Goal: Task Accomplishment & Management: Manage account settings

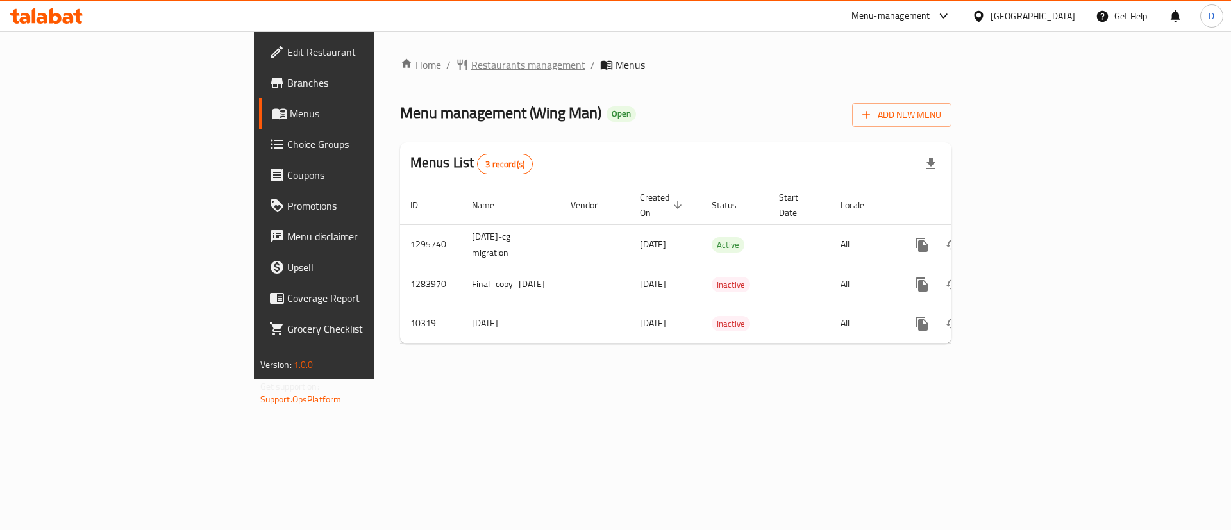
click at [471, 62] on span "Restaurants management" at bounding box center [528, 64] width 114 height 15
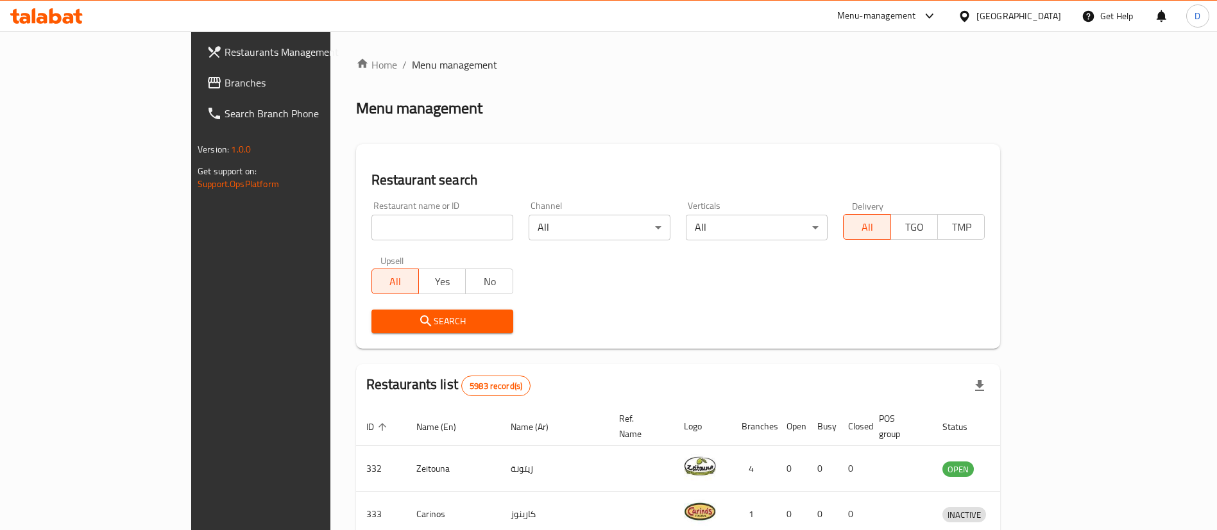
click at [383, 235] on div "Home / Menu management Menu management Restaurant search Restaurant name or ID …" at bounding box center [678, 467] width 645 height 821
click at [374, 227] on input "search" at bounding box center [442, 228] width 142 height 26
type input "wing man"
click button "Search" at bounding box center [442, 322] width 142 height 24
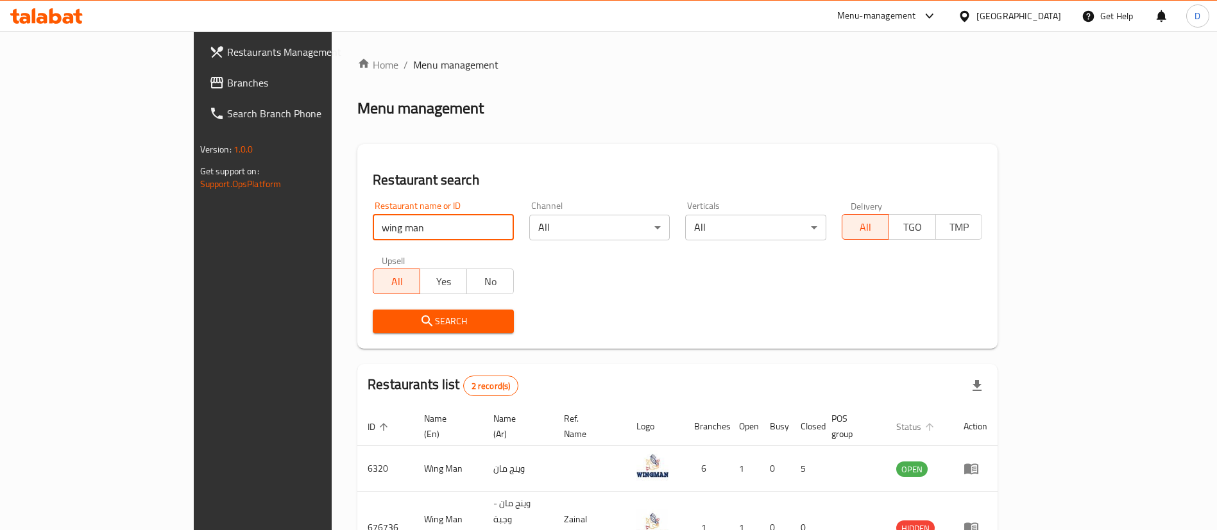
scroll to position [62, 0]
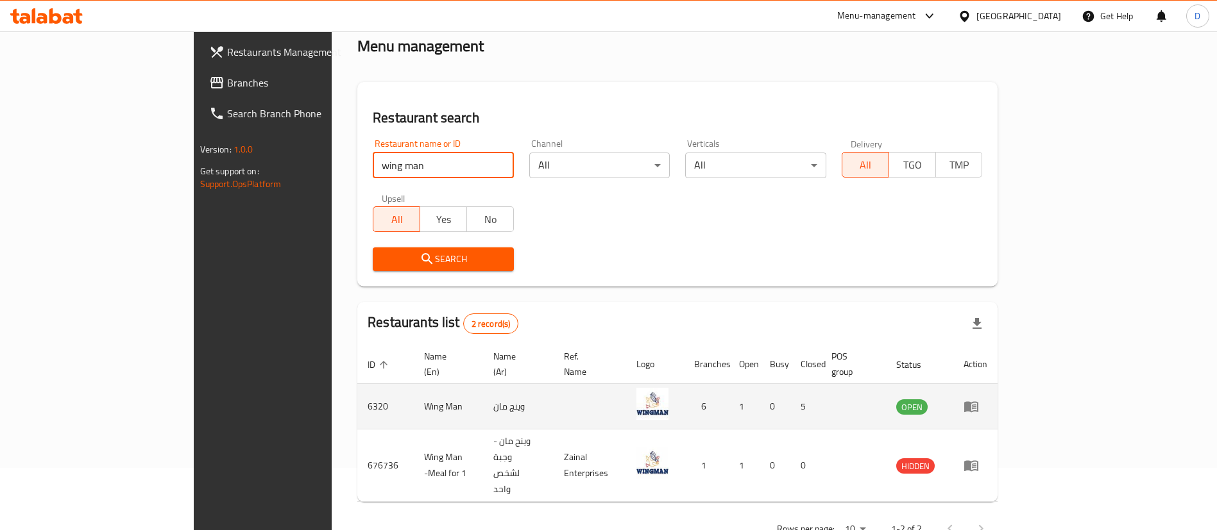
click at [997, 384] on td "enhanced table" at bounding box center [975, 407] width 44 height 46
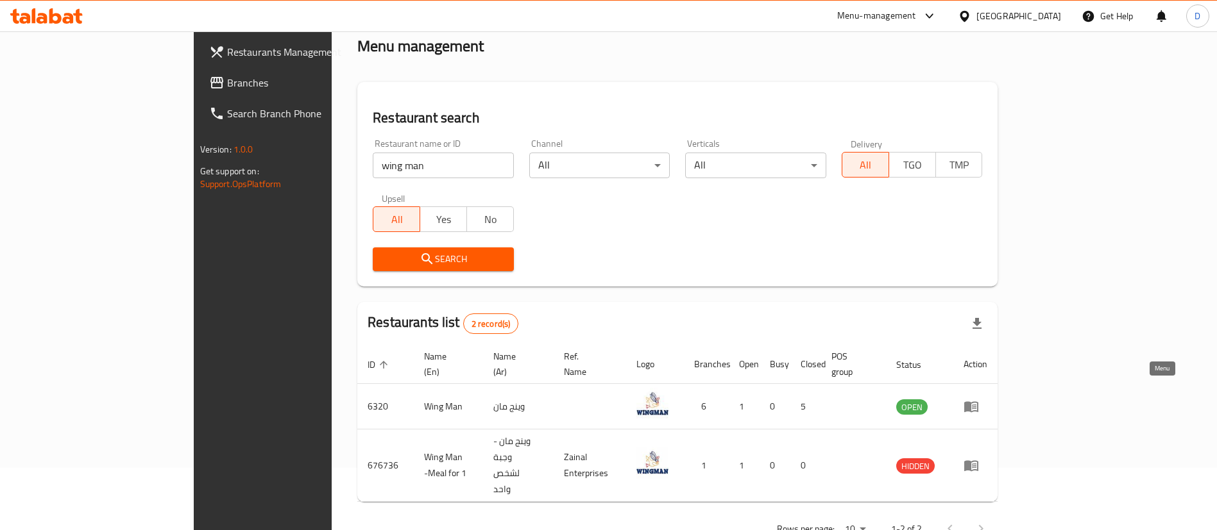
drag, startPoint x: 1153, startPoint y: 387, endPoint x: 1135, endPoint y: 389, distance: 18.0
click at [979, 399] on icon "enhanced table" at bounding box center [970, 406] width 15 height 15
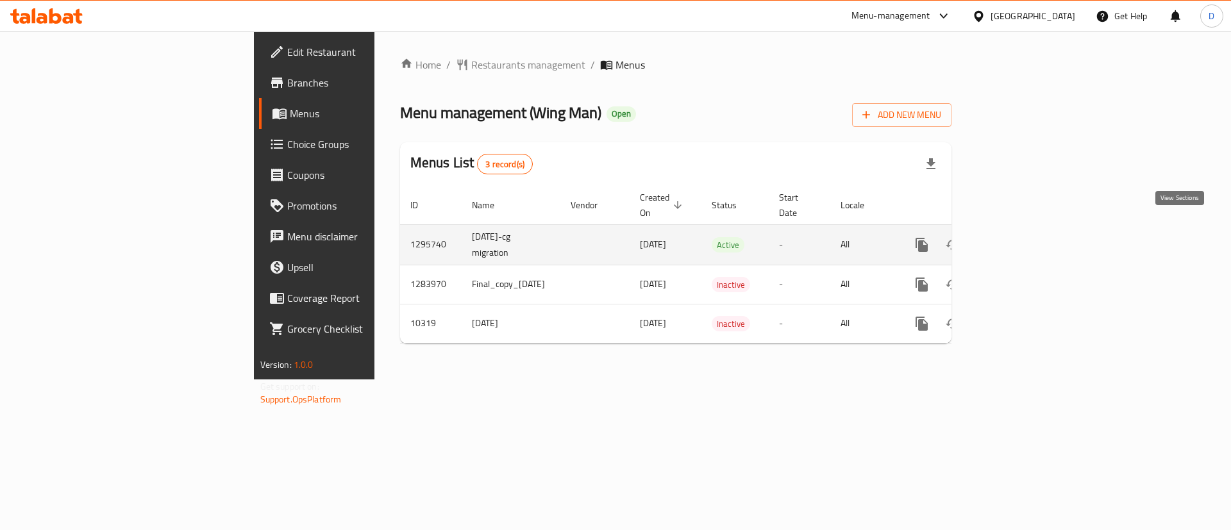
click at [1022, 237] on icon "enhanced table" at bounding box center [1014, 244] width 15 height 15
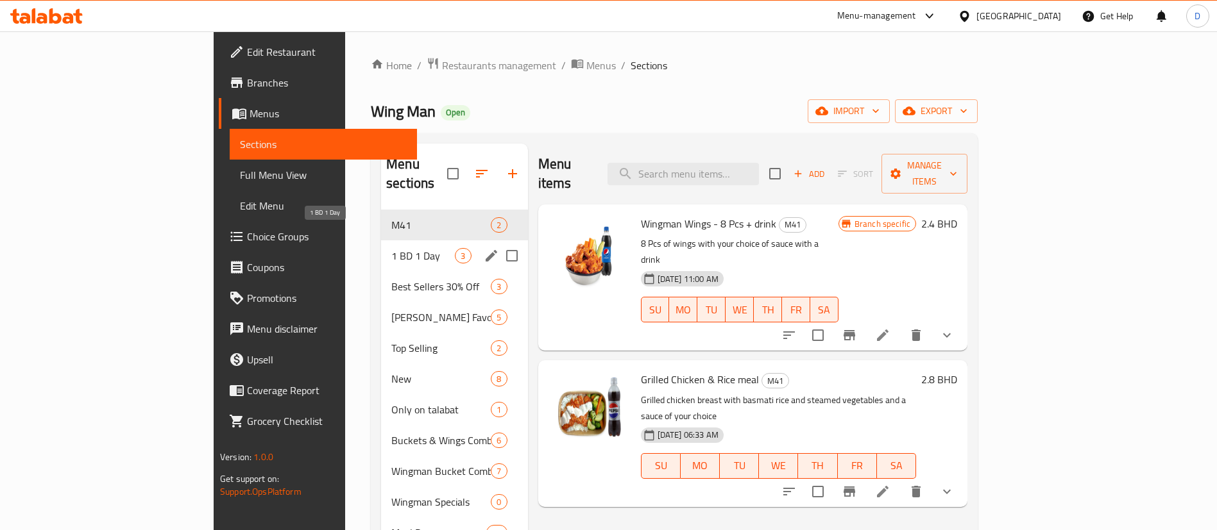
click at [391, 248] on span "1 BD 1 Day" at bounding box center [422, 255] width 63 height 15
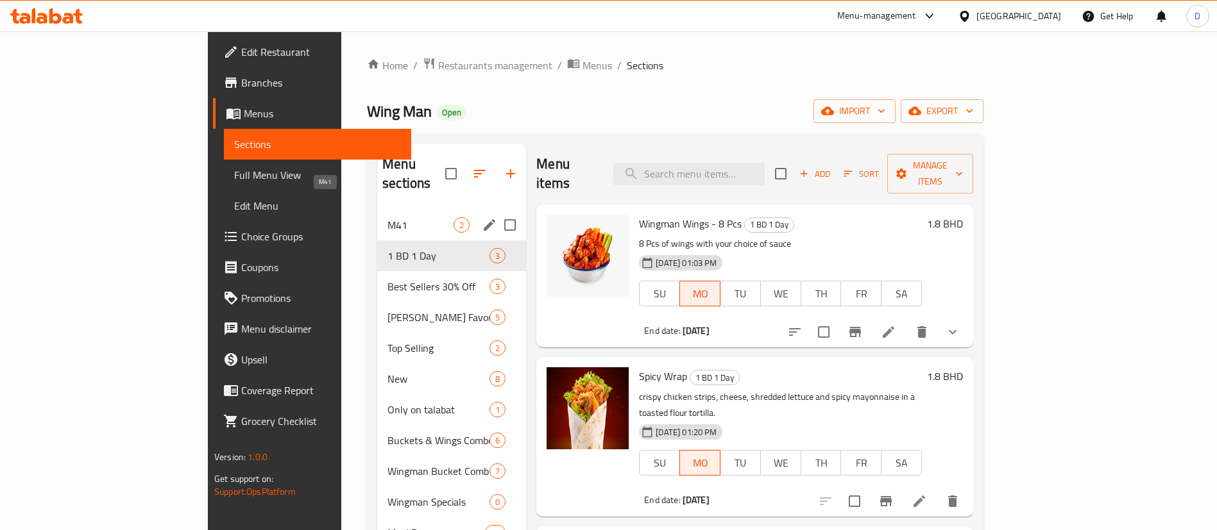
click at [387, 217] on span "M41" at bounding box center [420, 224] width 66 height 15
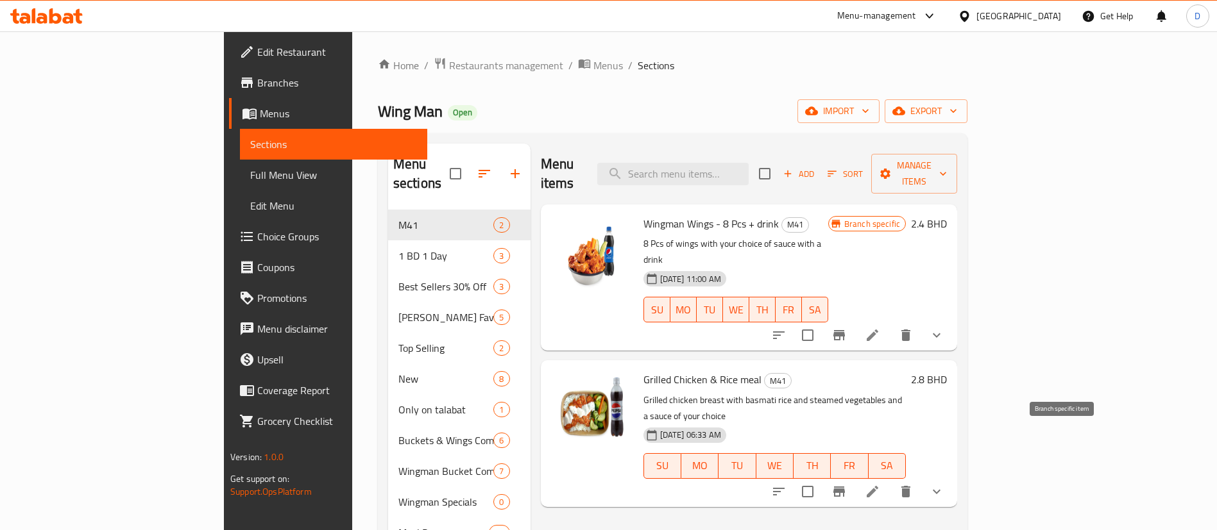
click at [847, 484] on icon "Branch-specific-item" at bounding box center [838, 491] width 15 height 15
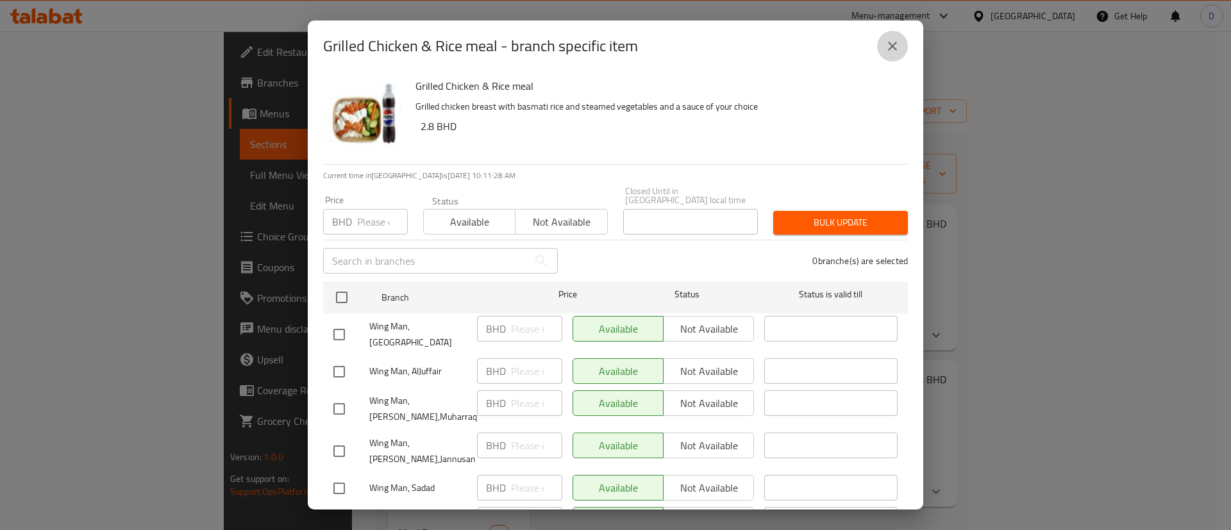
click at [900, 46] on icon "close" at bounding box center [892, 45] width 15 height 15
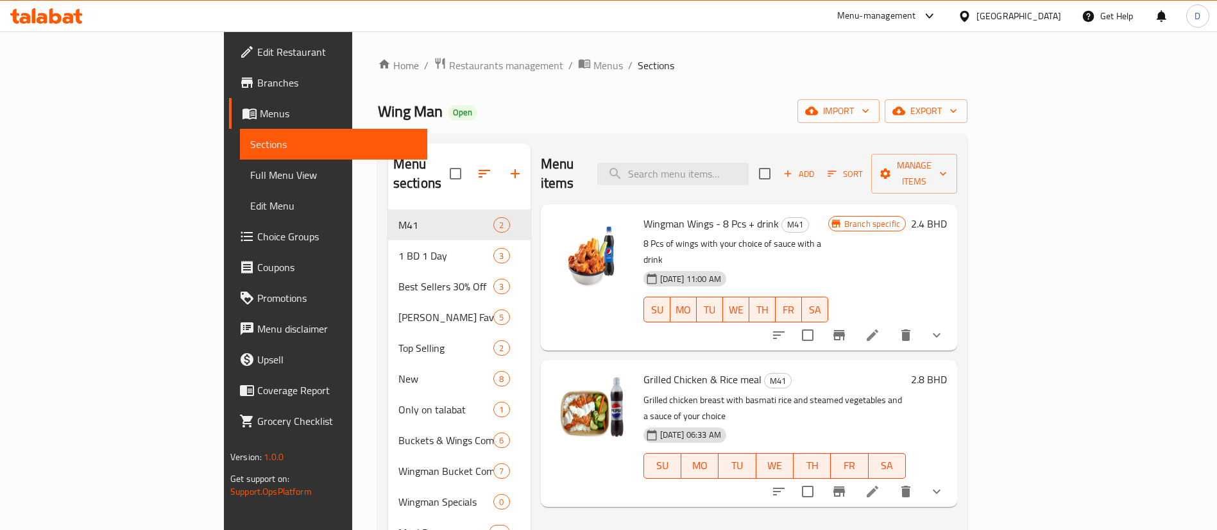
click at [457, 105] on div "Wing Man Open import export" at bounding box center [672, 111] width 589 height 24
